Goal: Task Accomplishment & Management: Use online tool/utility

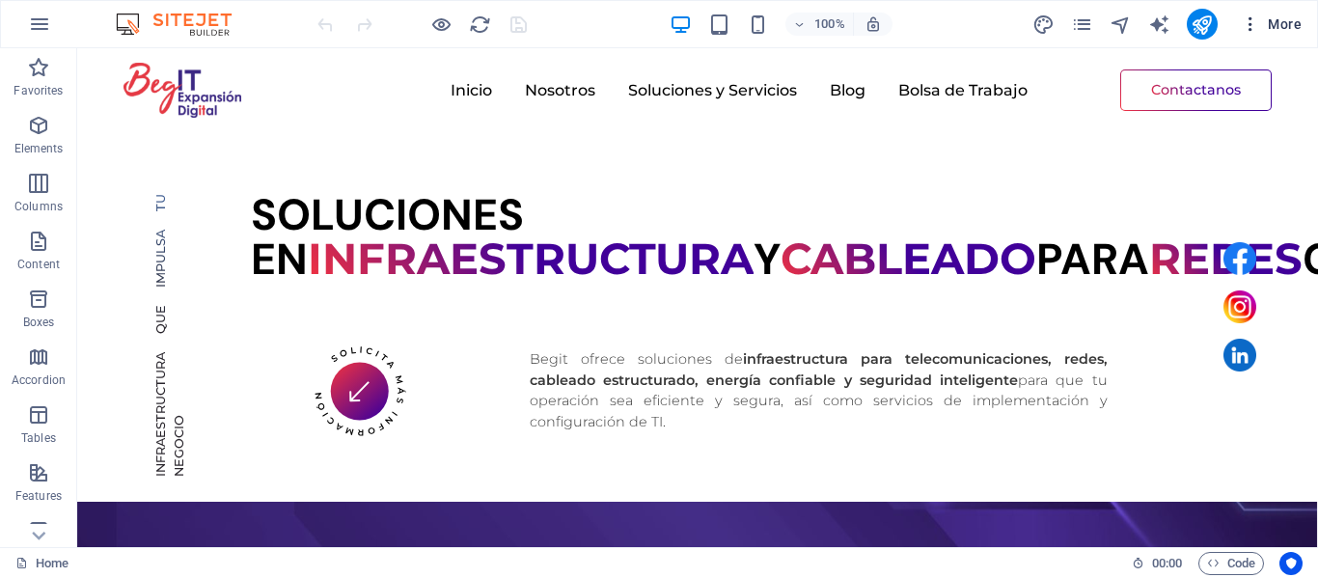
click at [1245, 20] on icon "button" at bounding box center [1249, 23] width 19 height 19
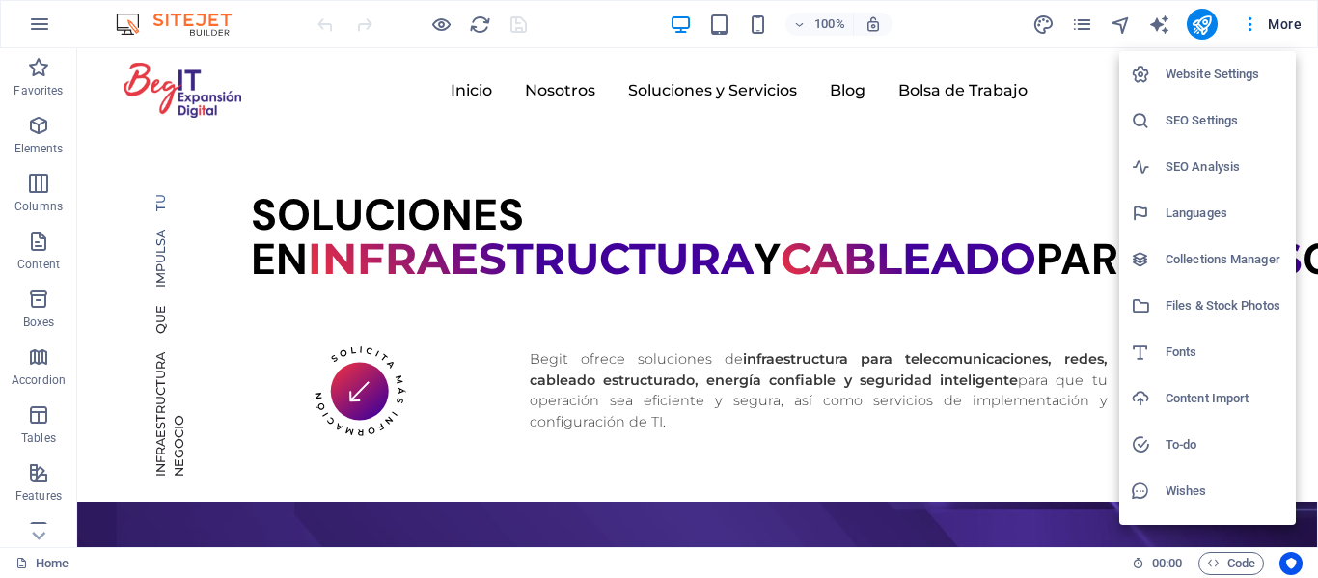
click at [1188, 304] on h6 "Files & Stock Photos" at bounding box center [1224, 305] width 119 height 23
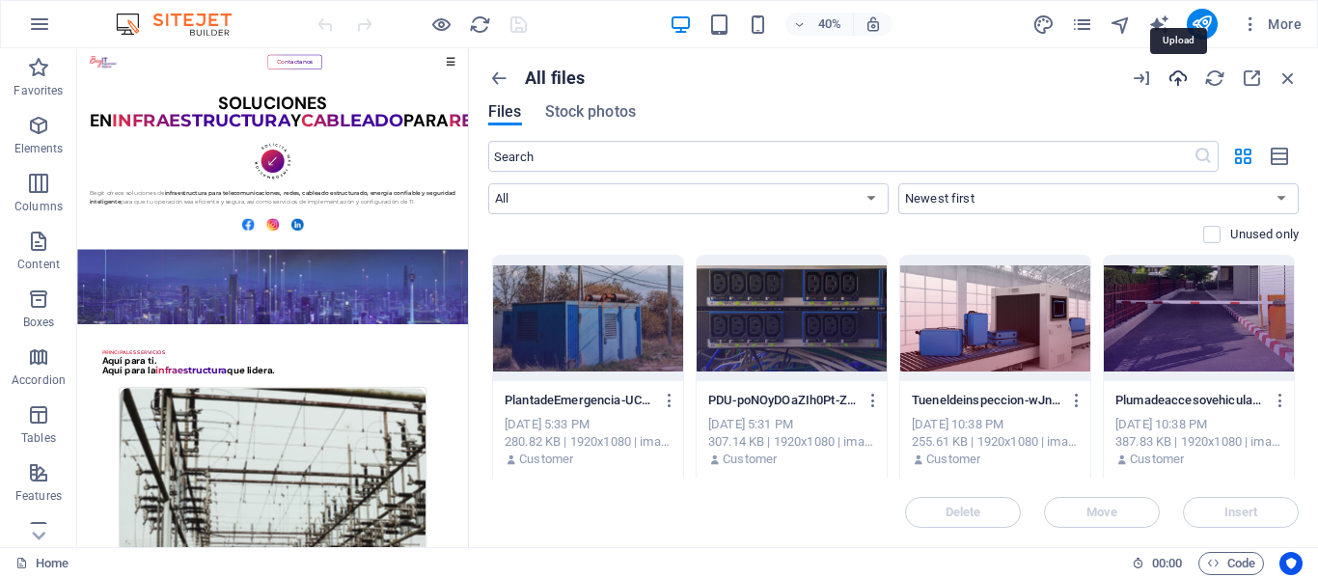
click at [1185, 77] on icon "button" at bounding box center [1177, 78] width 21 height 21
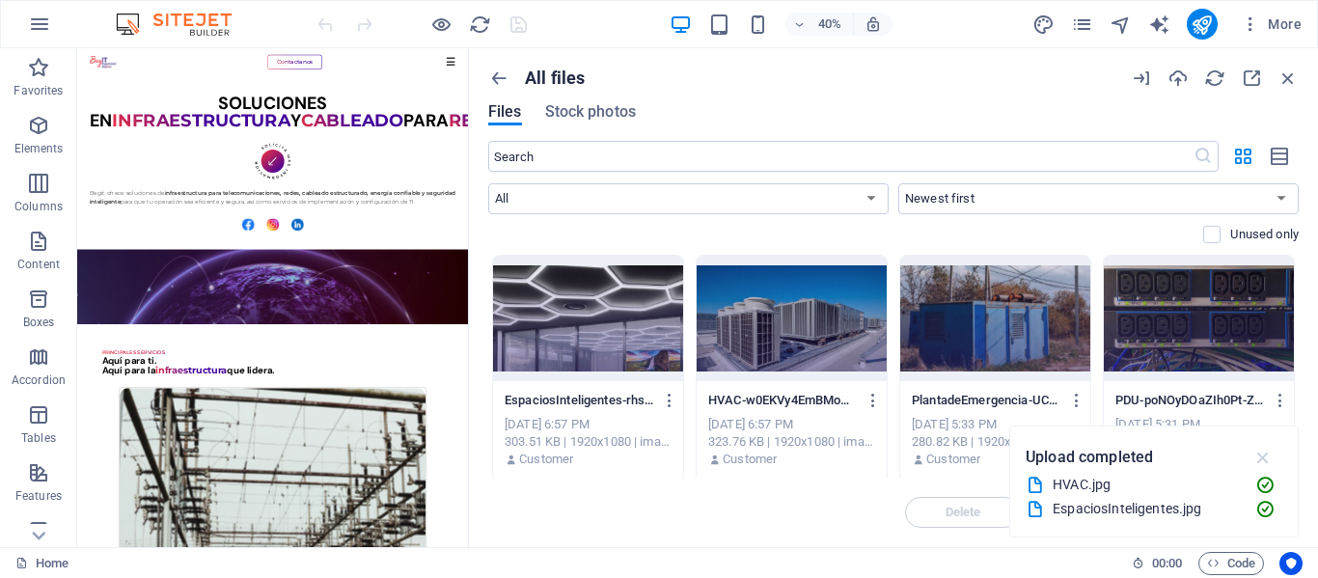
click at [1271, 455] on icon "button" at bounding box center [1263, 457] width 22 height 21
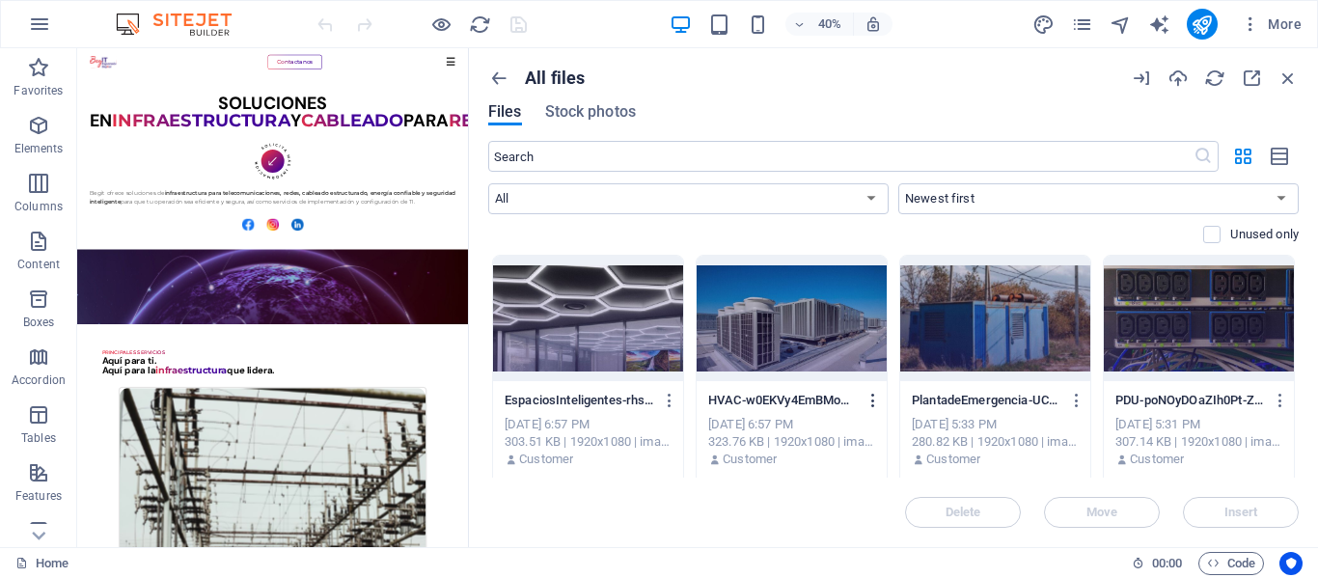
click at [870, 398] on icon "button" at bounding box center [873, 400] width 18 height 17
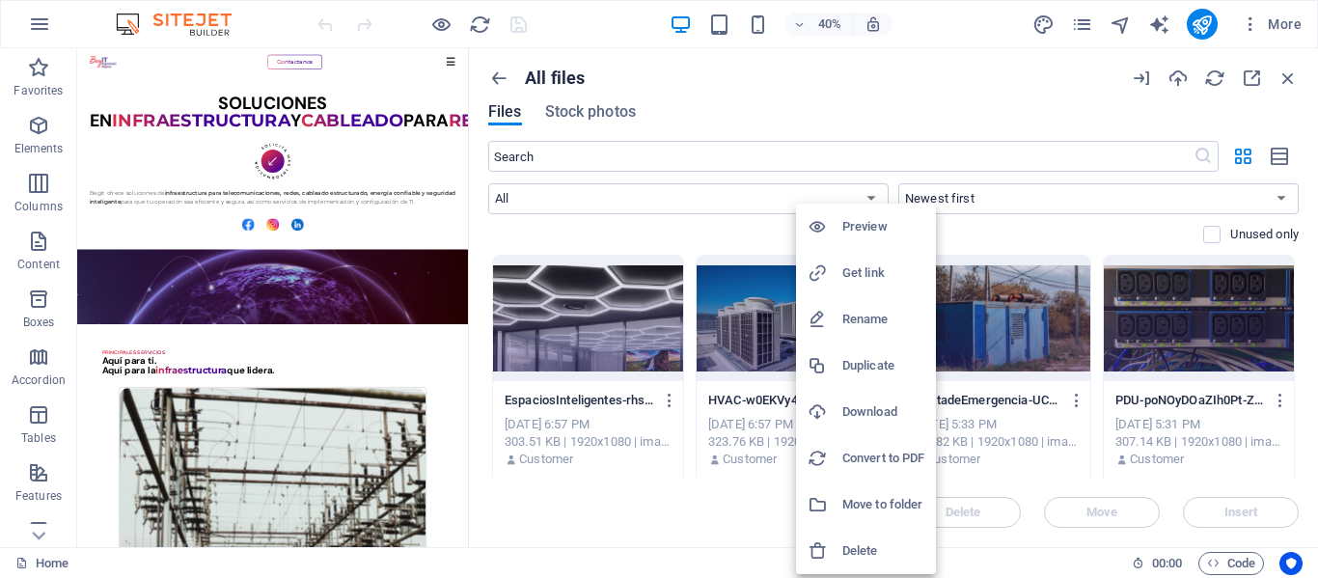
click at [857, 278] on h6 "Get link" at bounding box center [883, 272] width 82 height 23
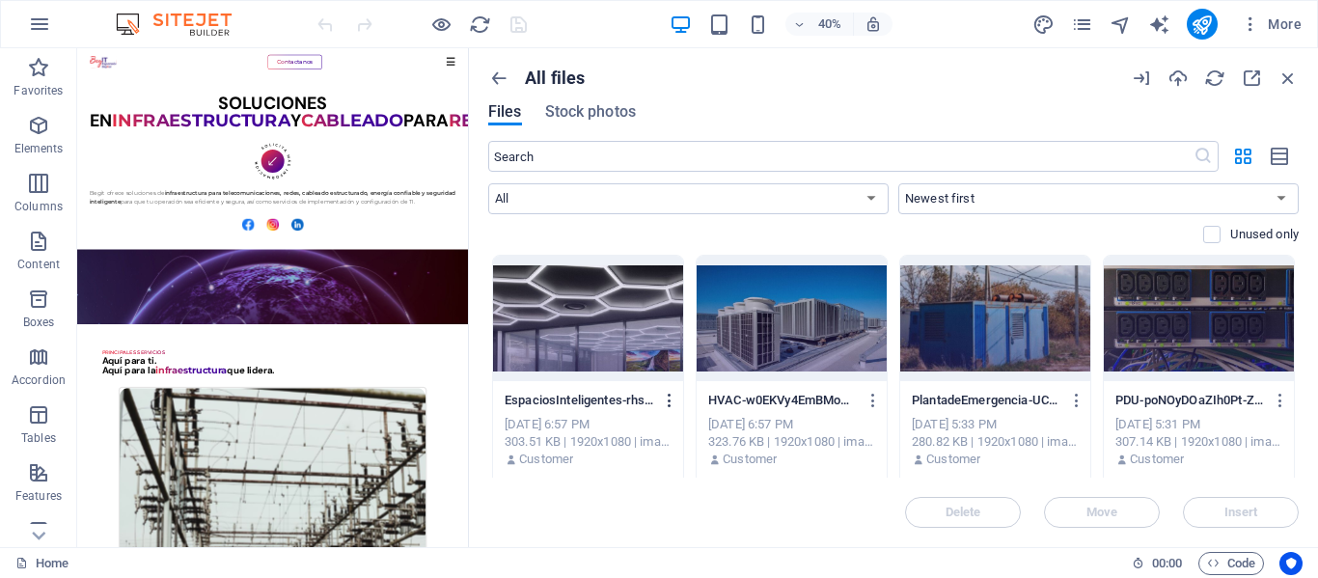
click at [668, 400] on icon "button" at bounding box center [670, 400] width 18 height 17
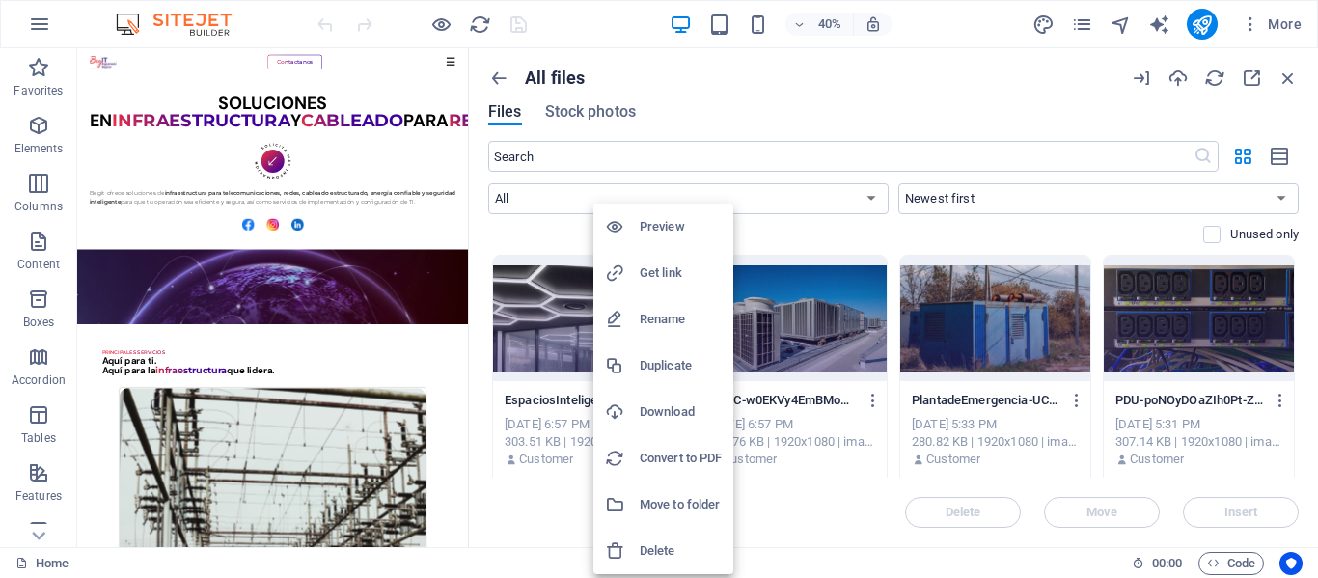
click at [666, 277] on h6 "Get link" at bounding box center [680, 272] width 82 height 23
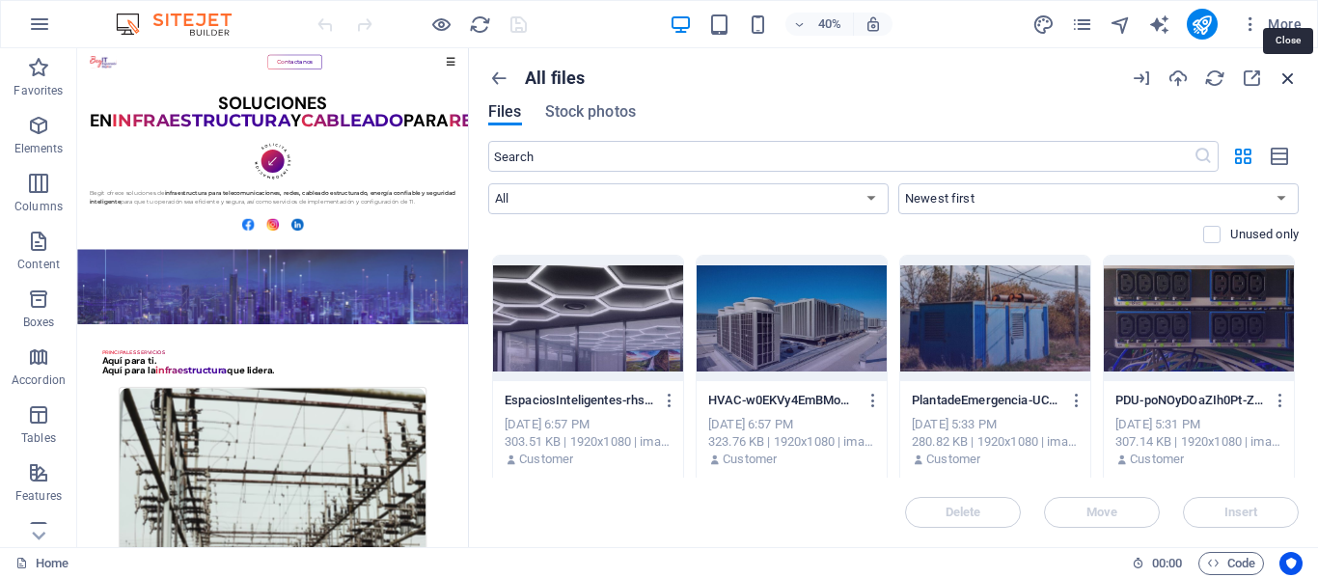
click at [1293, 82] on icon "button" at bounding box center [1287, 78] width 21 height 21
